Goal: Task Accomplishment & Management: Use online tool/utility

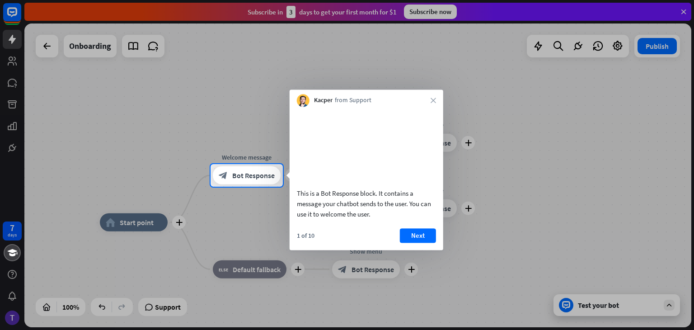
click at [433, 105] on div "Kacper from Support close" at bounding box center [367, 98] width 154 height 17
click at [430, 100] on div "Kacper from Support close" at bounding box center [367, 98] width 154 height 17
click at [432, 101] on icon "close" at bounding box center [433, 100] width 5 height 5
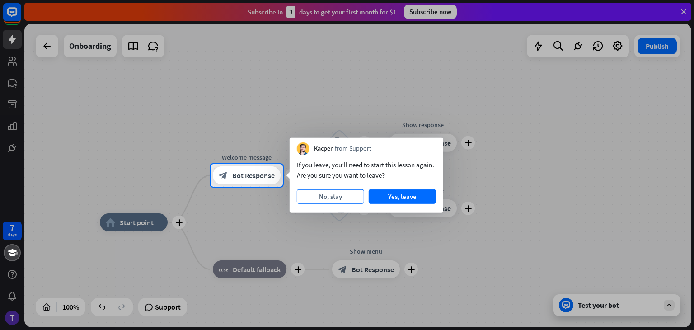
click at [356, 196] on button "No, stay" at bounding box center [330, 196] width 67 height 14
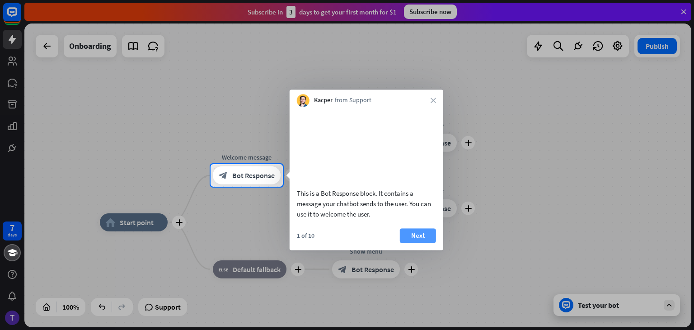
click at [410, 241] on button "Next" at bounding box center [418, 235] width 36 height 14
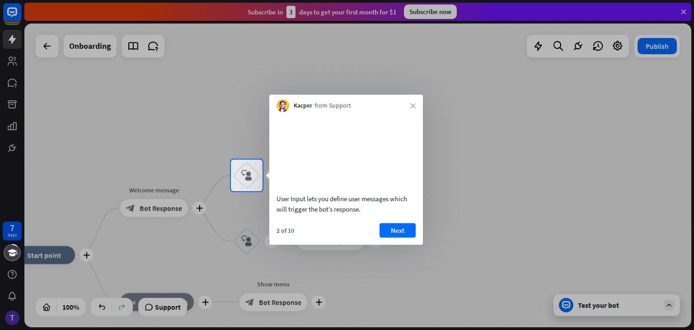
click at [410, 237] on button "Next" at bounding box center [398, 230] width 36 height 14
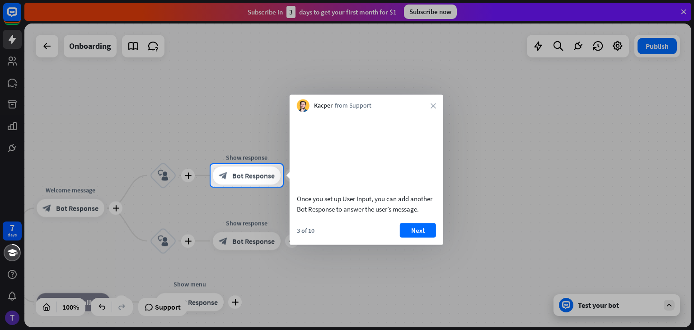
click at [410, 237] on button "Next" at bounding box center [418, 230] width 36 height 14
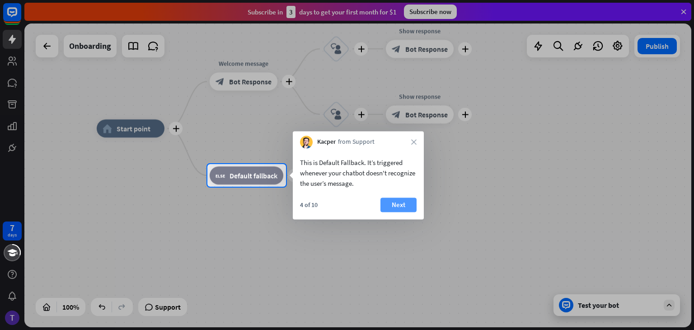
click at [396, 198] on button "Next" at bounding box center [399, 205] width 36 height 14
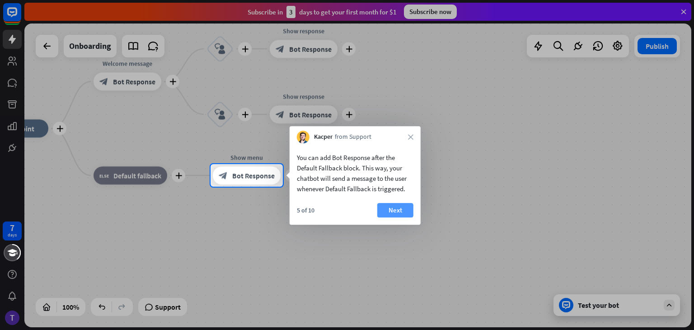
click at [398, 207] on button "Next" at bounding box center [395, 210] width 36 height 14
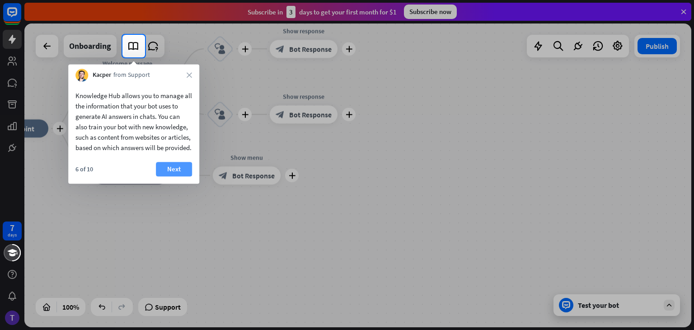
click at [167, 175] on button "Next" at bounding box center [174, 169] width 36 height 14
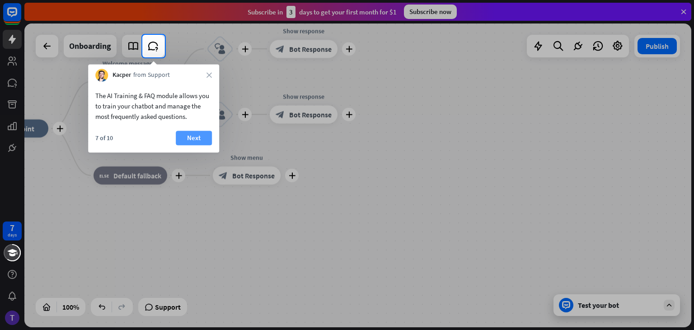
click at [193, 139] on button "Next" at bounding box center [194, 138] width 36 height 14
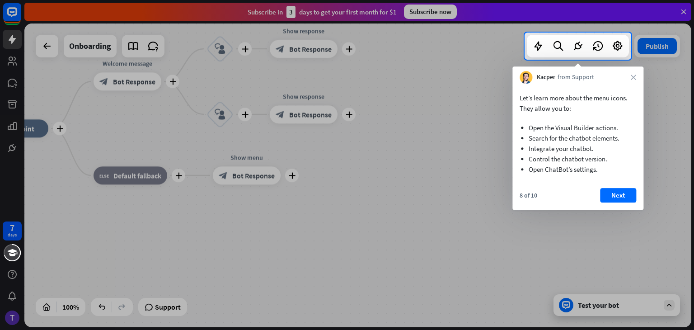
click at [597, 190] on div "8 of 10 Next" at bounding box center [578, 199] width 131 height 22
click at [605, 190] on button "Next" at bounding box center [618, 195] width 36 height 14
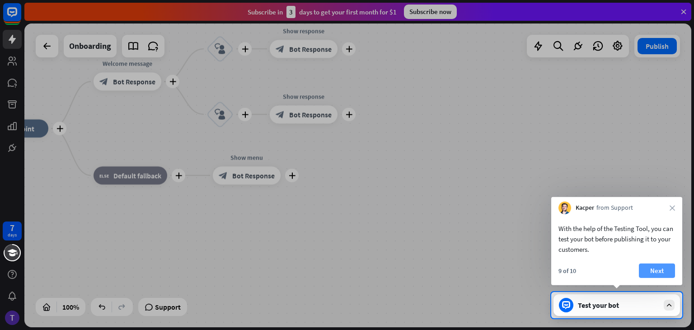
click at [655, 271] on button "Next" at bounding box center [657, 271] width 36 height 14
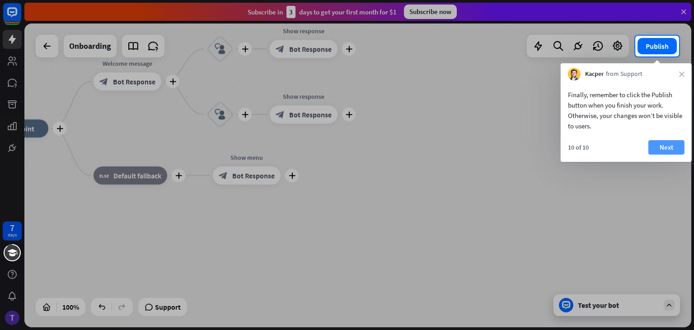
click at [658, 149] on button "Next" at bounding box center [667, 147] width 36 height 14
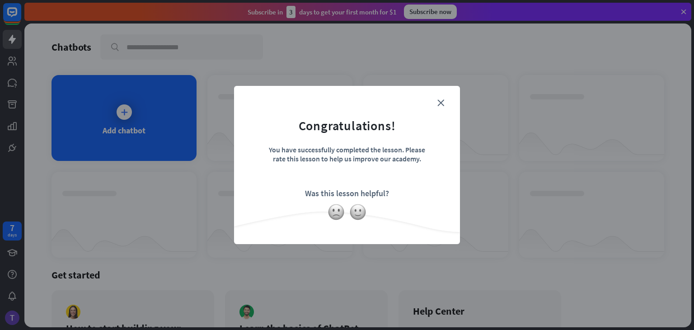
click at [436, 104] on form "Congratulations! You have successfully completed the lesson. Please rate this l…" at bounding box center [346, 151] width 203 height 108
click at [441, 104] on icon "close" at bounding box center [441, 102] width 7 height 7
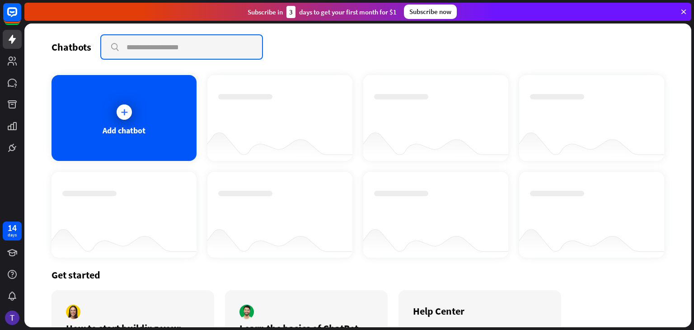
click at [203, 42] on input "text" at bounding box center [181, 47] width 161 height 24
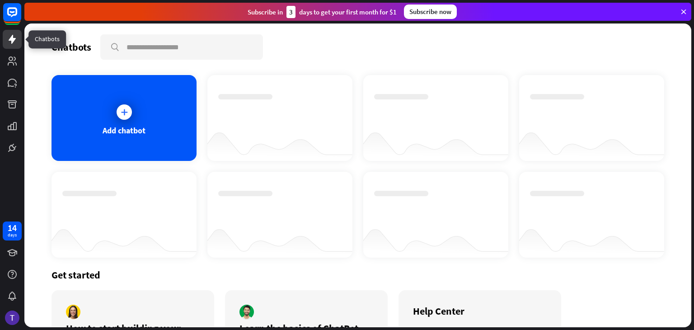
click at [10, 44] on icon at bounding box center [12, 39] width 11 height 11
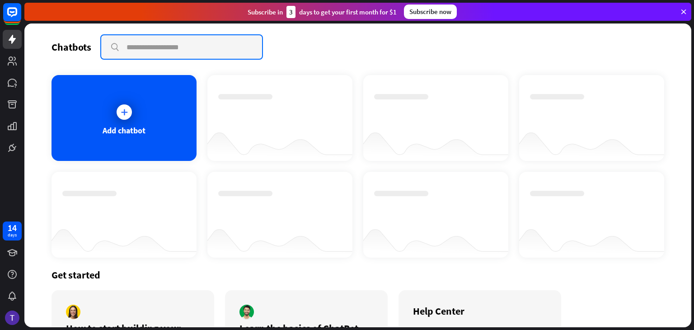
click at [141, 55] on input "text" at bounding box center [181, 47] width 161 height 24
type input "*"
type input "**********"
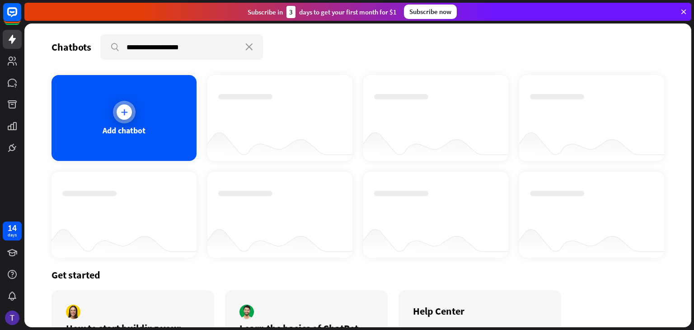
click at [142, 105] on div "Add chatbot" at bounding box center [124, 118] width 145 height 86
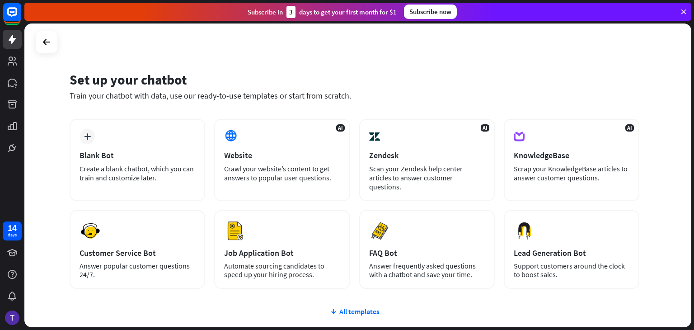
click at [694, 286] on div "Set up your chatbot Train your chatbot with data, use our ready-to-use template…" at bounding box center [359, 177] width 670 height 306
click at [13, 79] on icon at bounding box center [12, 83] width 9 height 8
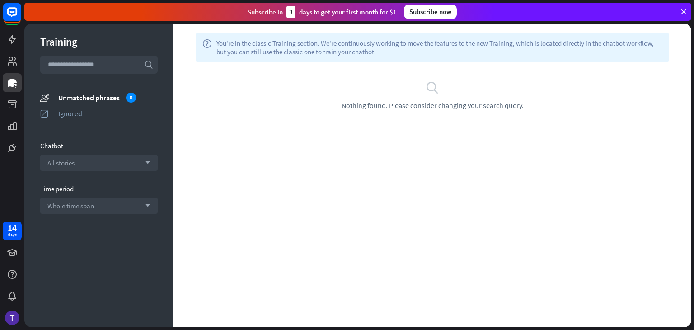
click at [118, 66] on input "text" at bounding box center [99, 65] width 118 height 18
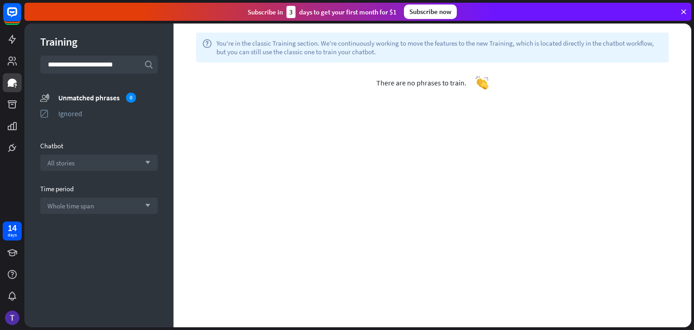
type input "**********"
drag, startPoint x: 154, startPoint y: 65, endPoint x: 148, endPoint y: 66, distance: 5.5
click at [148, 66] on section "**********" at bounding box center [99, 65] width 118 height 18
click at [148, 66] on icon "search" at bounding box center [148, 64] width 9 height 9
click at [12, 35] on icon at bounding box center [12, 39] width 7 height 9
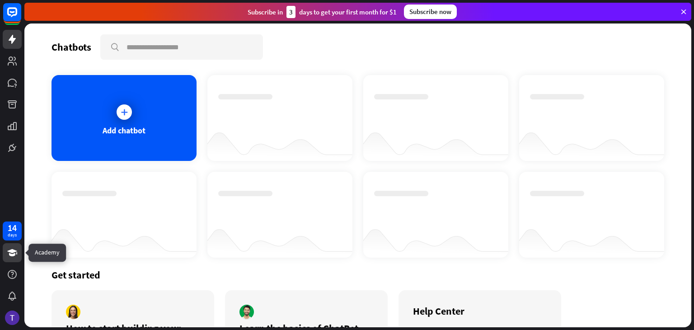
click at [5, 249] on link at bounding box center [12, 252] width 19 height 19
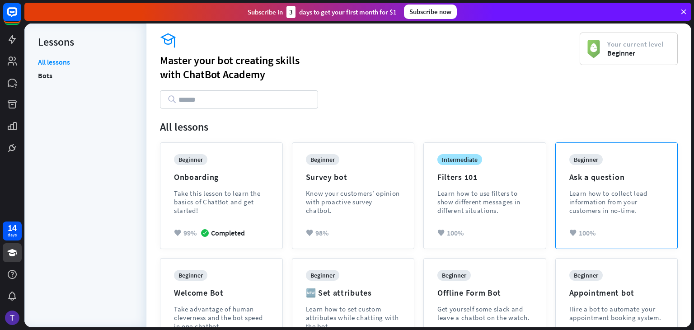
click at [609, 206] on div "Learn how to collect lead information from your customers in no-time." at bounding box center [617, 202] width 95 height 26
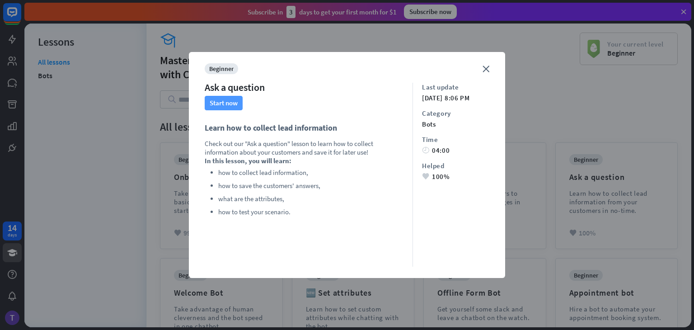
click at [229, 101] on button "Start now" at bounding box center [224, 103] width 38 height 14
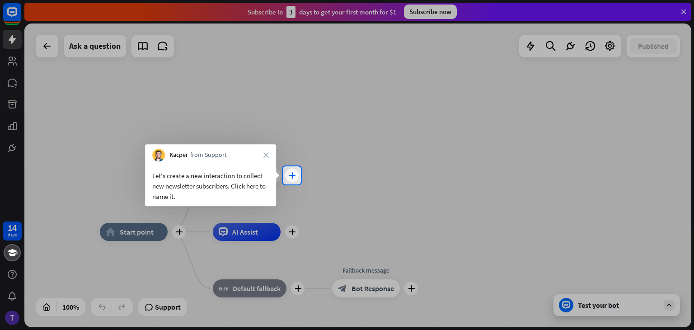
click at [295, 177] on icon "plus" at bounding box center [292, 175] width 7 height 6
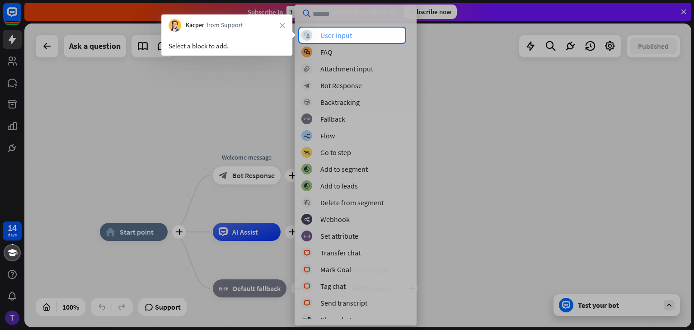
click at [369, 31] on div "block_user_input User Input" at bounding box center [356, 35] width 108 height 11
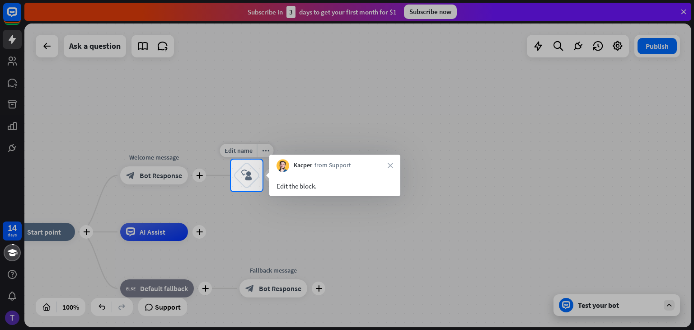
click at [253, 176] on div "block_user_input" at bounding box center [246, 175] width 27 height 27
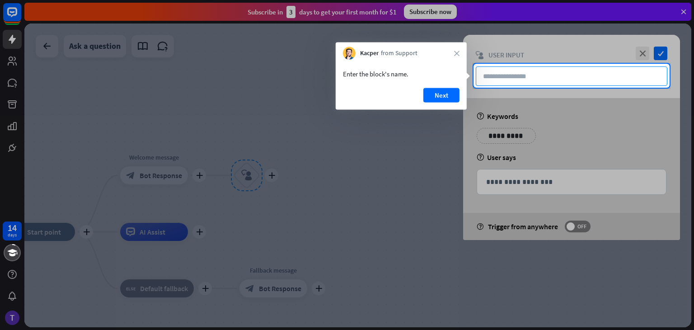
click at [557, 67] on input "text" at bounding box center [572, 75] width 192 height 19
type input "**********"
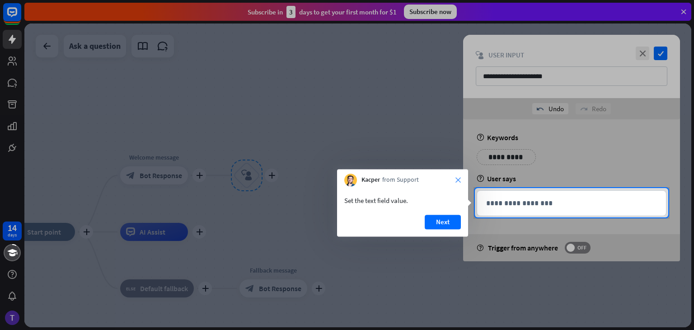
click at [460, 183] on icon "close" at bounding box center [458, 179] width 5 height 5
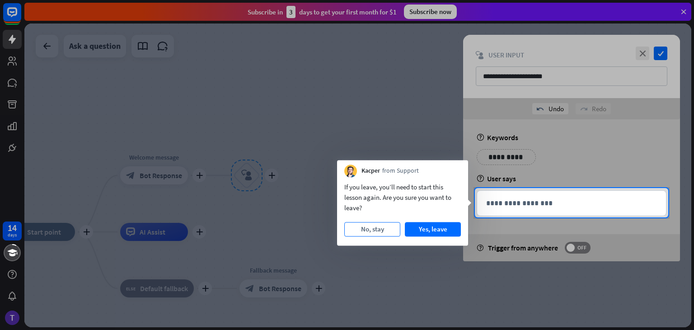
click at [368, 234] on button "No, stay" at bounding box center [372, 229] width 56 height 14
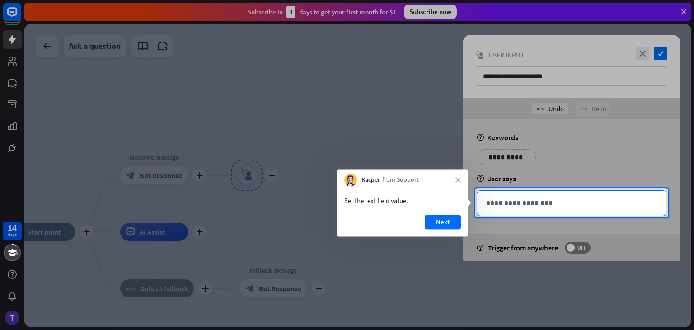
click at [504, 201] on p "**********" at bounding box center [571, 203] width 171 height 11
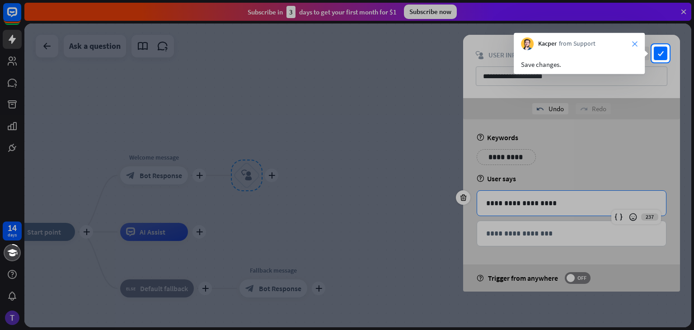
drag, startPoint x: 636, startPoint y: 36, endPoint x: 634, endPoint y: 46, distance: 9.8
click at [634, 46] on div "Kacper from Support close" at bounding box center [579, 41] width 131 height 17
click at [634, 46] on icon "close" at bounding box center [634, 43] width 5 height 5
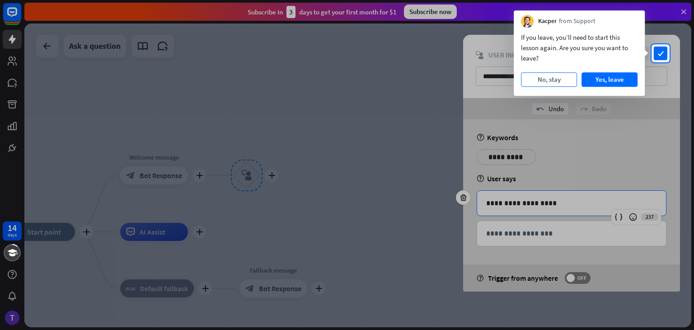
click at [559, 82] on button "No, stay" at bounding box center [549, 79] width 56 height 14
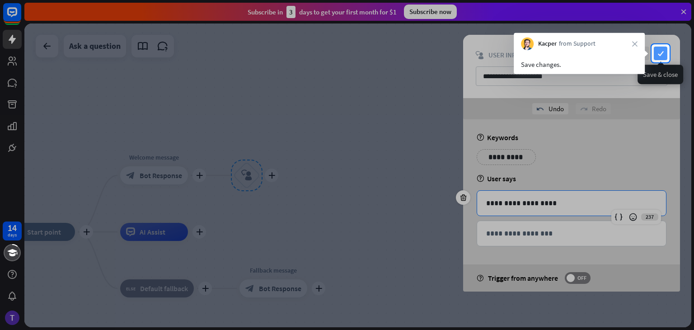
click at [659, 50] on icon "check" at bounding box center [661, 54] width 14 height 14
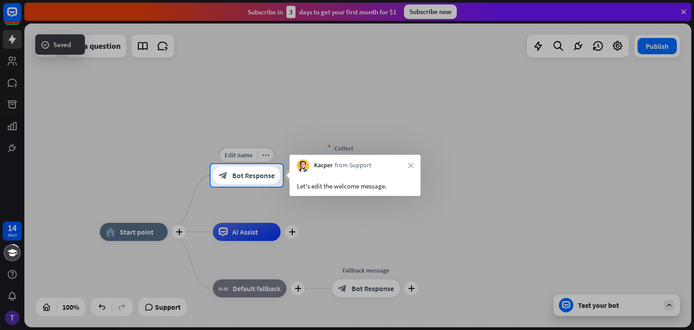
click at [264, 182] on div "block_bot_response Bot Response" at bounding box center [247, 175] width 68 height 18
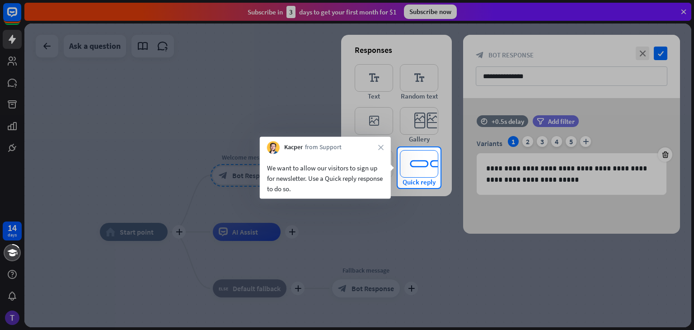
click at [427, 165] on icon "editor_quick_replies" at bounding box center [419, 164] width 38 height 28
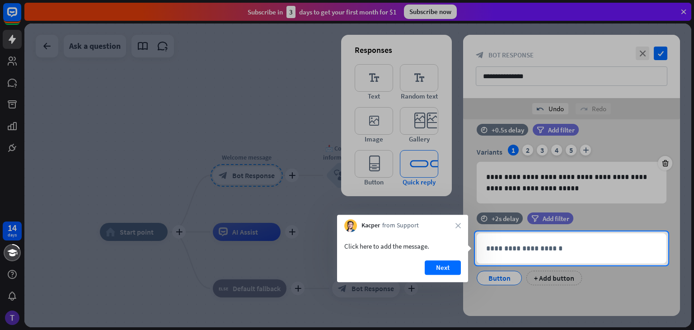
scroll to position [13, 0]
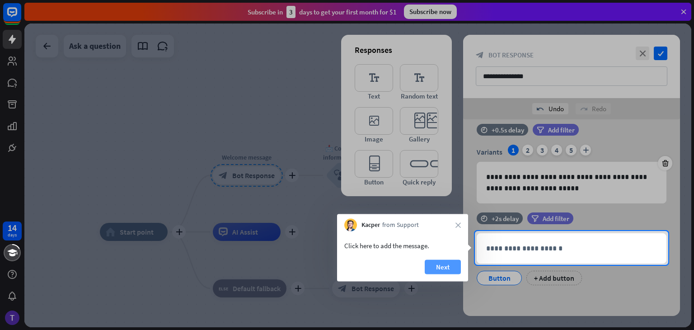
click at [443, 268] on button "Next" at bounding box center [443, 267] width 36 height 14
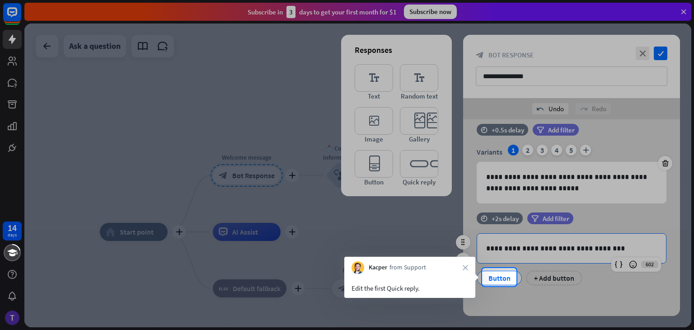
click at [495, 276] on div "Button" at bounding box center [500, 278] width 30 height 14
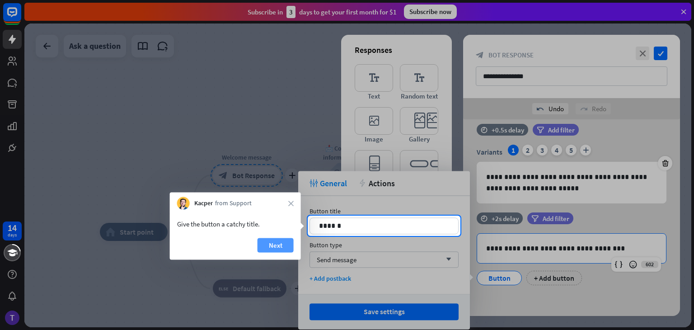
click at [273, 247] on button "Next" at bounding box center [276, 245] width 36 height 14
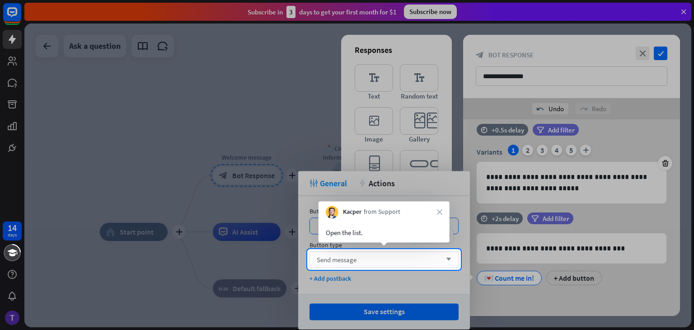
click at [373, 257] on div "Send message arrow_down" at bounding box center [384, 259] width 149 height 16
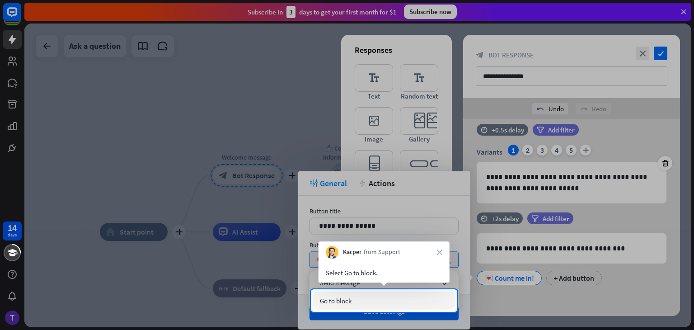
click at [365, 305] on div "Go to block" at bounding box center [384, 301] width 142 height 18
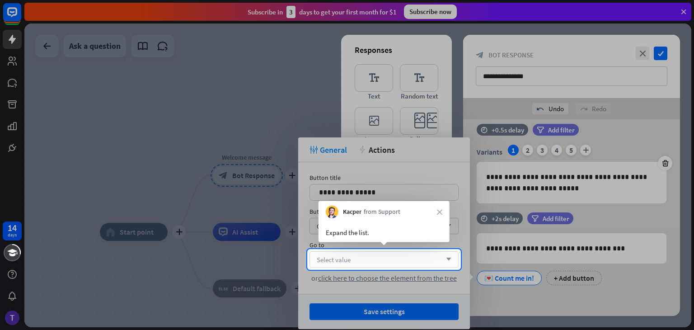
click at [389, 255] on div "Select value arrow_down" at bounding box center [384, 259] width 149 height 16
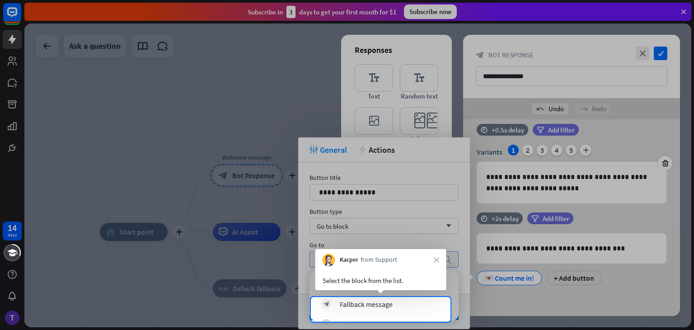
scroll to position [78, 0]
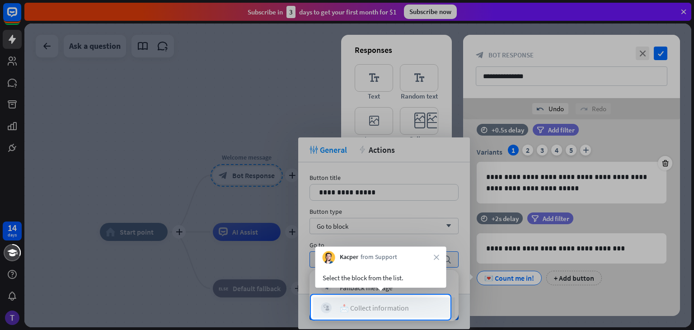
click at [370, 306] on div "📩 Collect information" at bounding box center [374, 307] width 69 height 9
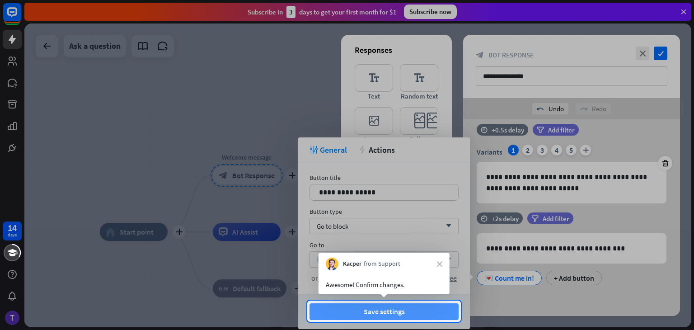
click at [382, 312] on button "Save settings" at bounding box center [384, 311] width 149 height 17
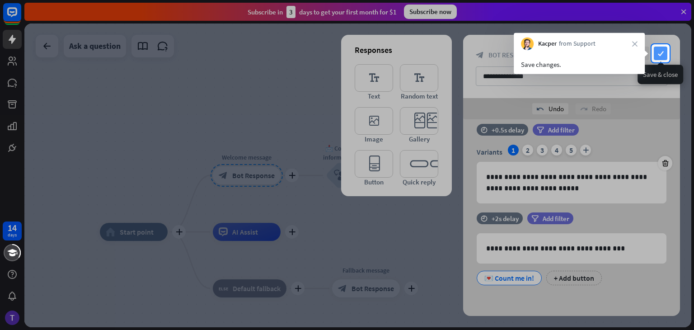
click at [660, 56] on icon "check" at bounding box center [661, 54] width 14 height 14
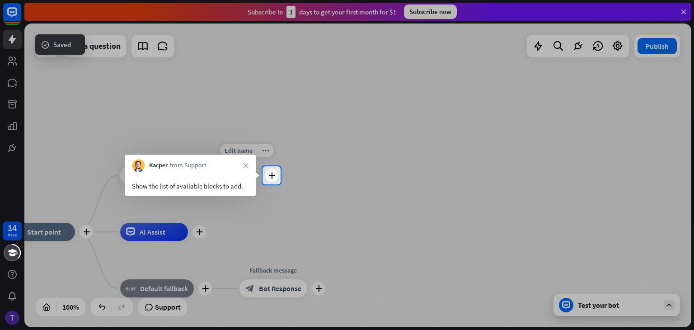
click at [260, 183] on div "Edit name more_horiz plus block_user_input" at bounding box center [246, 175] width 27 height 27
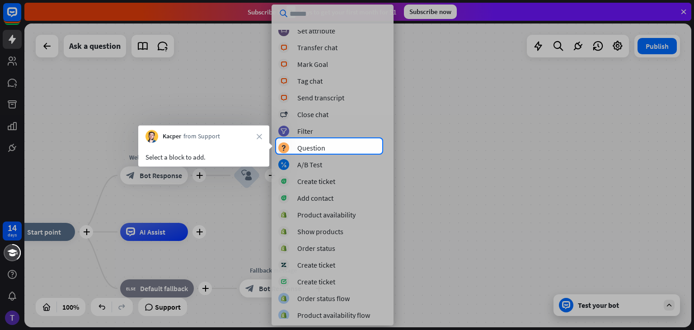
scroll to position [157, 0]
click at [330, 148] on div "block_question Question" at bounding box center [332, 146] width 108 height 11
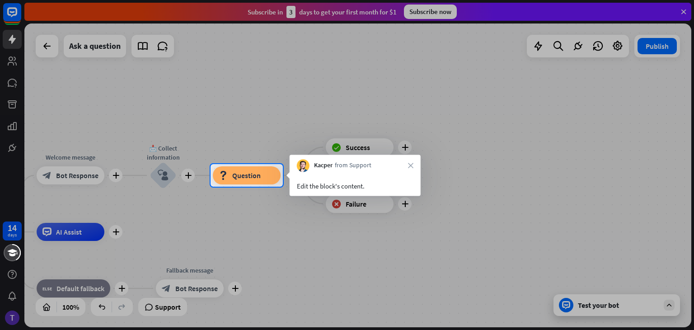
click at [331, 184] on div "Edit the block's content." at bounding box center [355, 186] width 117 height 10
click at [248, 178] on span "Question" at bounding box center [246, 175] width 28 height 9
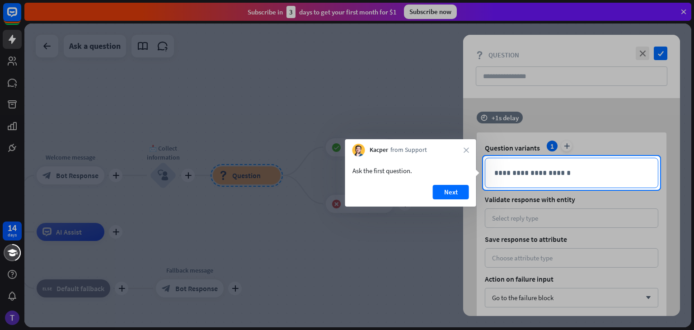
click at [508, 176] on p "**********" at bounding box center [572, 172] width 155 height 11
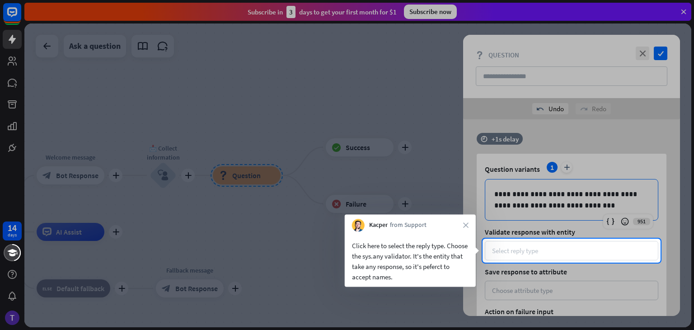
click at [527, 250] on div "Select reply type" at bounding box center [515, 250] width 46 height 9
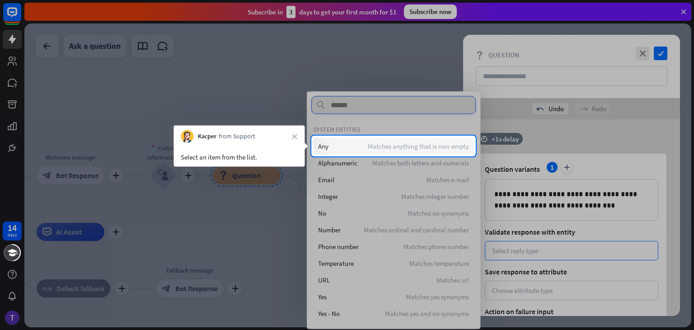
click at [436, 146] on span "Matches anything that is non-empty" at bounding box center [418, 146] width 101 height 9
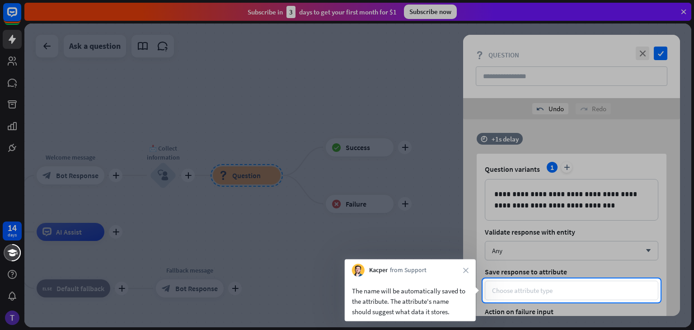
click at [555, 295] on div "Choose attribute type" at bounding box center [572, 290] width 174 height 19
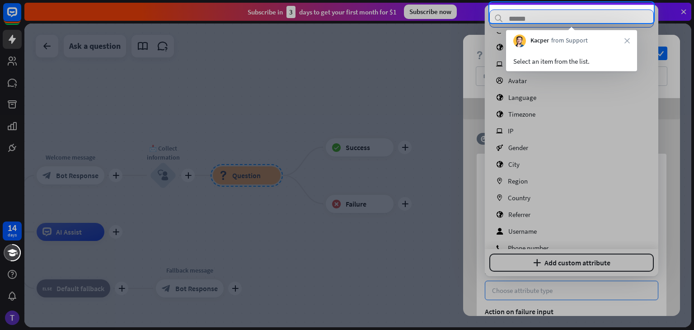
scroll to position [47, 0]
click at [575, 63] on div "Select an item from the list." at bounding box center [572, 61] width 117 height 10
click at [571, 18] on input "text" at bounding box center [572, 18] width 165 height 18
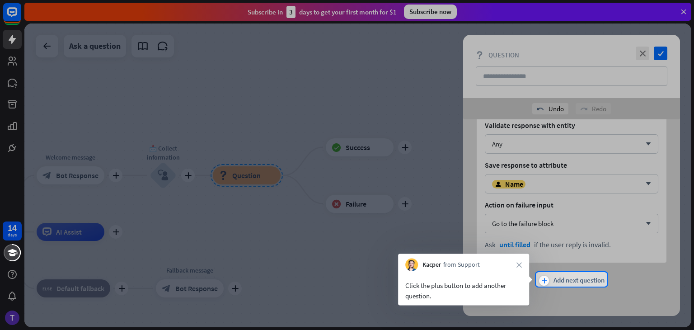
scroll to position [108, 0]
click at [585, 286] on div "plus Add next question" at bounding box center [571, 280] width 217 height 18
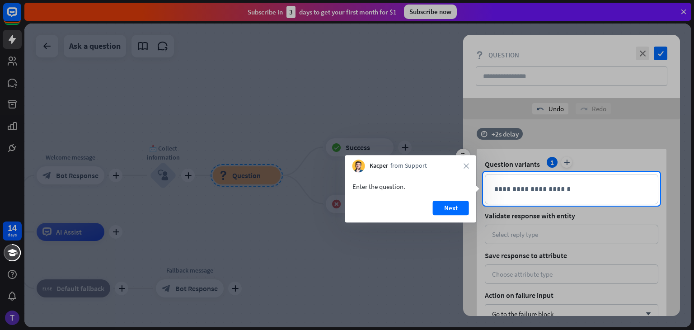
scroll to position [305, 0]
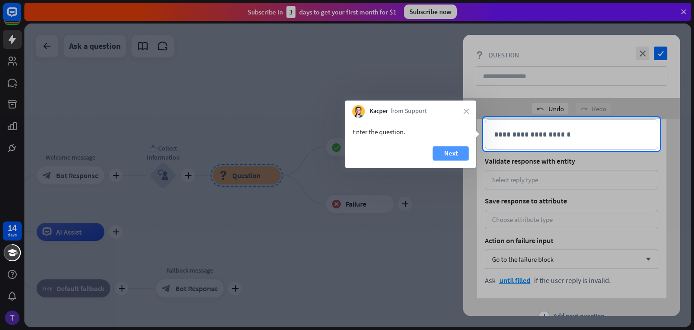
click at [457, 155] on button "Next" at bounding box center [451, 153] width 36 height 14
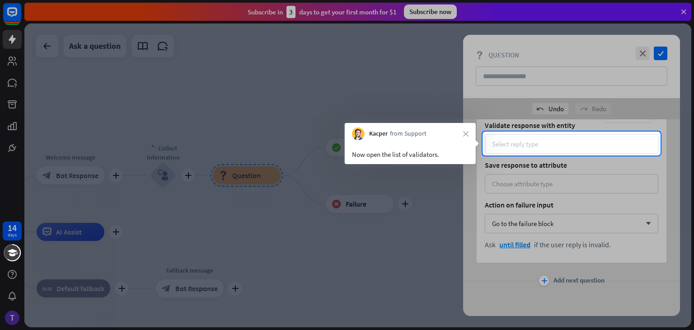
scroll to position [341, 0]
click at [539, 152] on div "Select reply type" at bounding box center [572, 143] width 174 height 19
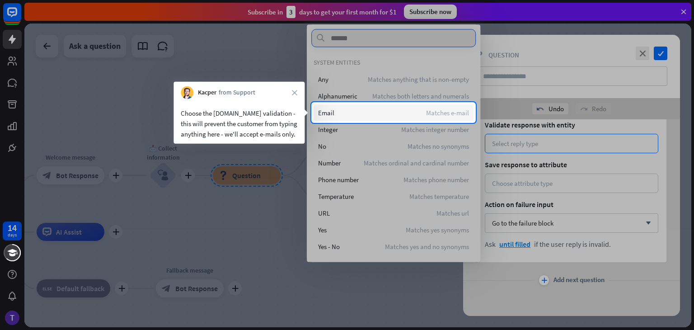
click at [391, 105] on div "Email Matches e-mail" at bounding box center [394, 112] width 160 height 16
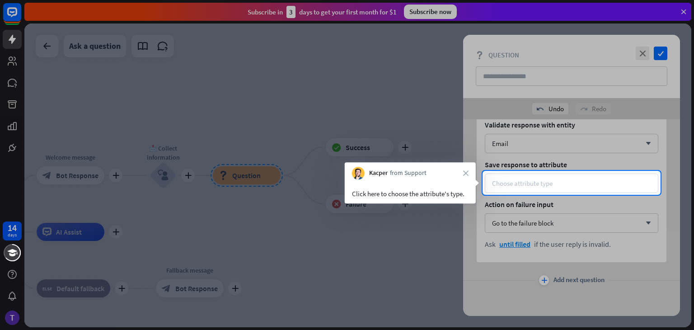
click at [557, 188] on div "Choose attribute type" at bounding box center [572, 183] width 174 height 19
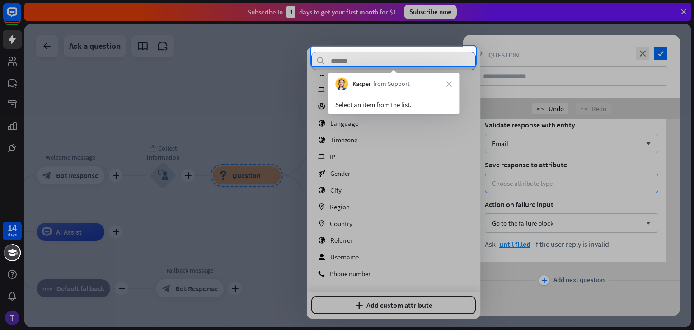
scroll to position [63, 0]
click at [417, 108] on div "Select an item from the list." at bounding box center [393, 104] width 117 height 10
drag, startPoint x: 388, startPoint y: 99, endPoint x: 406, endPoint y: 60, distance: 43.3
click at [406, 60] on body "14 days close Product Help First steps Get started with ChatBot Help Center Fol…" at bounding box center [347, 165] width 694 height 330
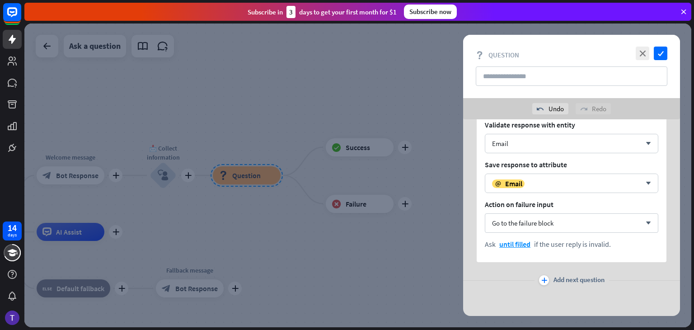
click at [406, 60] on div "14 days close Product Help First steps Get started with ChatBot Help Center Fol…" at bounding box center [347, 165] width 694 height 330
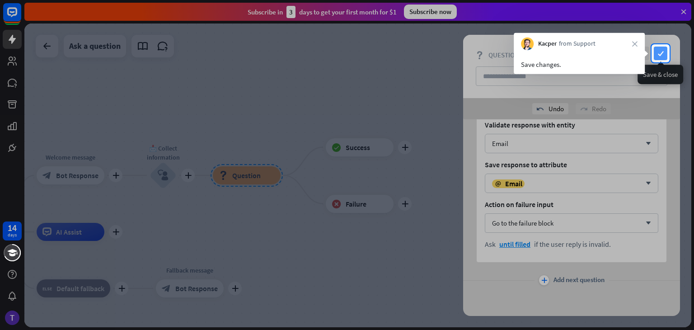
click at [664, 51] on icon "check" at bounding box center [661, 54] width 14 height 14
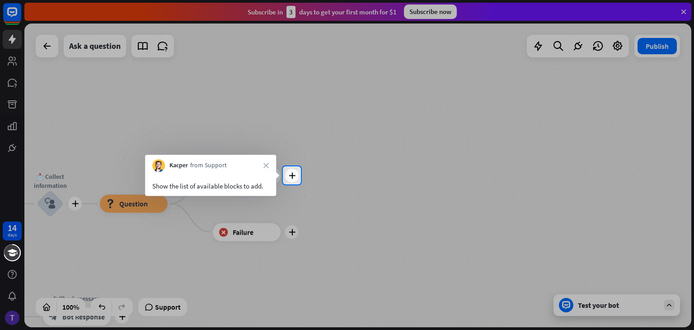
click at [293, 237] on div at bounding box center [347, 257] width 694 height 146
click at [295, 180] on div "plus" at bounding box center [292, 176] width 14 height 14
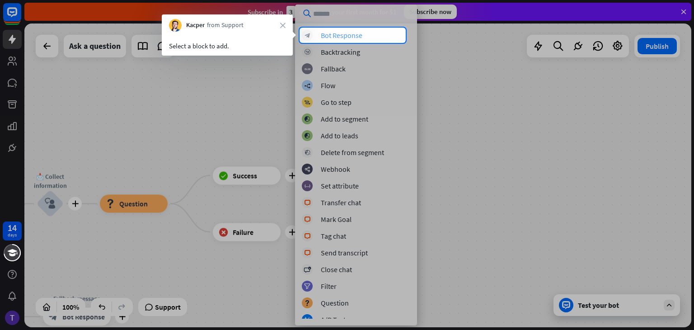
click at [358, 39] on div "Bot Response" at bounding box center [342, 35] width 42 height 9
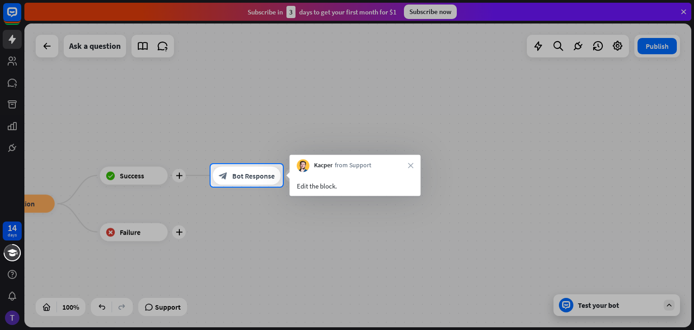
click at [410, 170] on div "Kacper from Support close" at bounding box center [355, 163] width 131 height 17
click at [410, 167] on icon "close" at bounding box center [410, 165] width 5 height 5
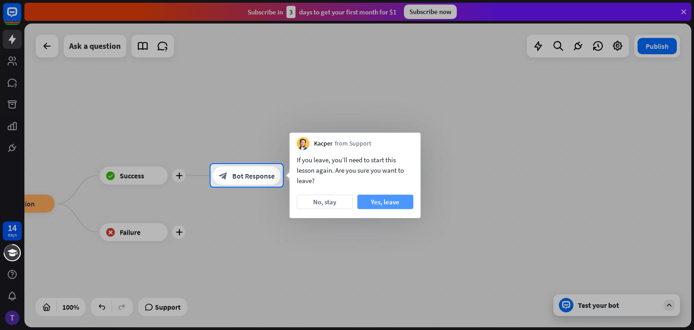
click at [399, 200] on button "Yes, leave" at bounding box center [386, 202] width 56 height 14
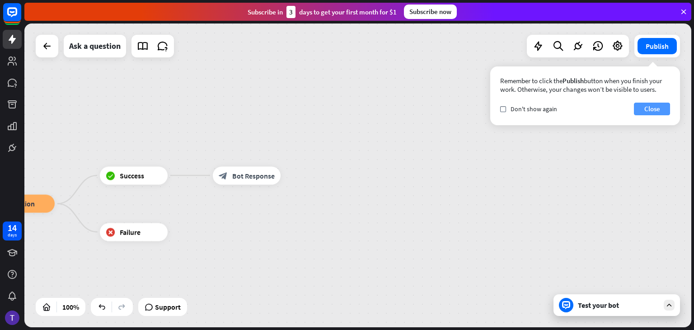
click at [646, 110] on button "Close" at bounding box center [652, 109] width 36 height 13
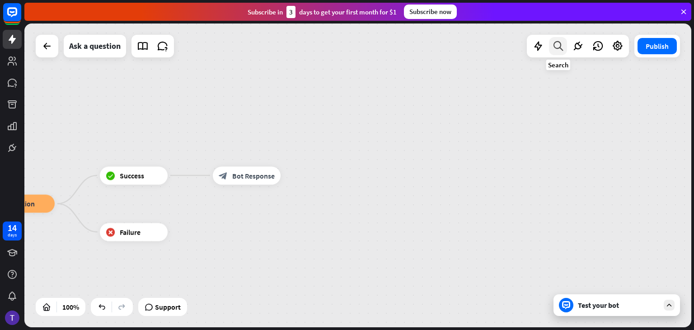
click at [560, 49] on icon at bounding box center [558, 46] width 12 height 12
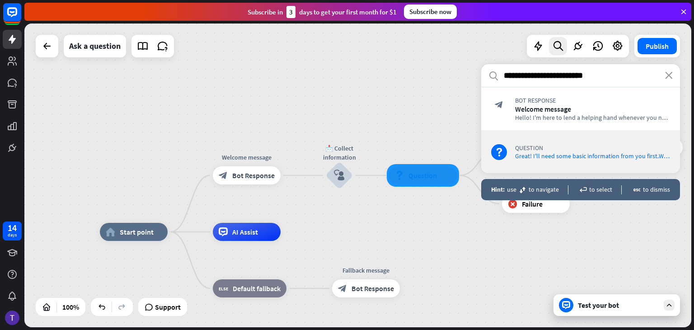
type input "**********"
click at [629, 141] on div "block_question Question Great! I'll need some basic information from you first.…" at bounding box center [580, 151] width 199 height 43
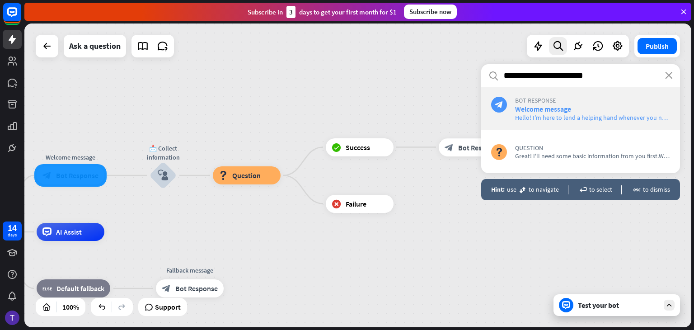
click at [570, 119] on span "Hello! I'm here to lend a helping hand whenever you need it. What can I do for …" at bounding box center [626, 117] width 222 height 8
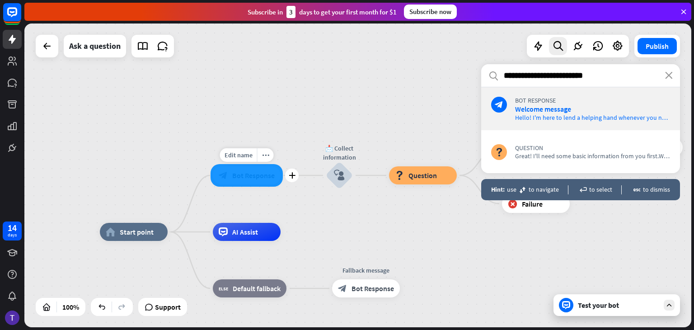
click at [255, 169] on div at bounding box center [247, 175] width 72 height 23
click at [99, 47] on div "Ask a question" at bounding box center [95, 46] width 52 height 23
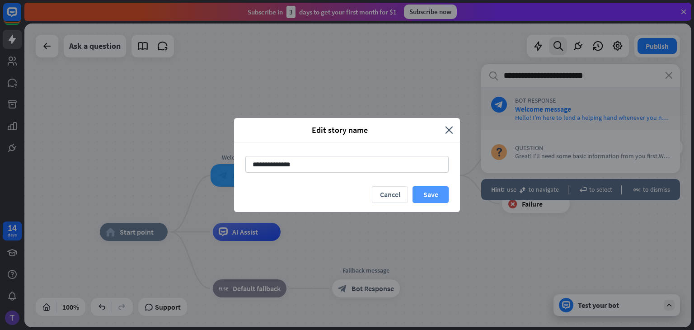
click at [429, 187] on button "Save" at bounding box center [431, 194] width 36 height 17
